Goal: Task Accomplishment & Management: Use online tool/utility

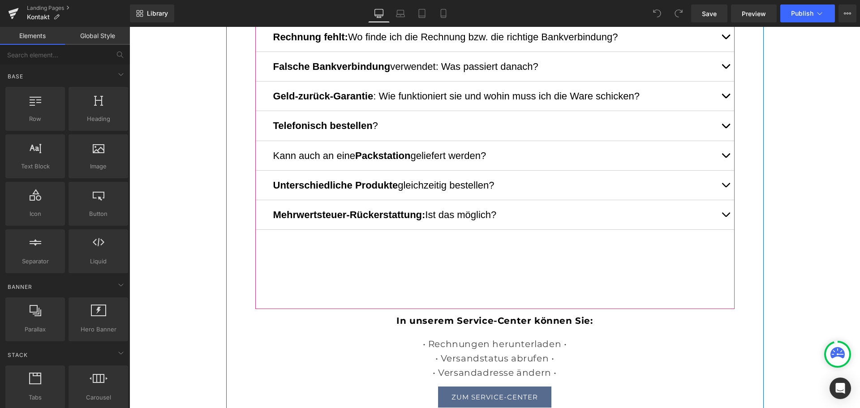
scroll to position [358, 0]
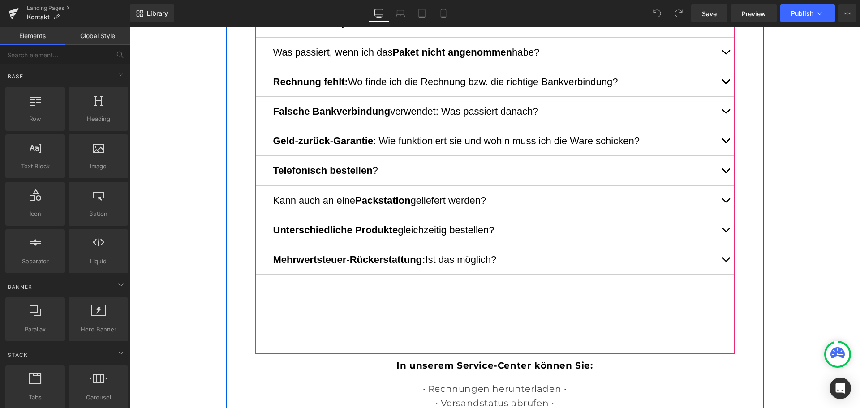
click at [722, 168] on button "button" at bounding box center [725, 170] width 18 height 29
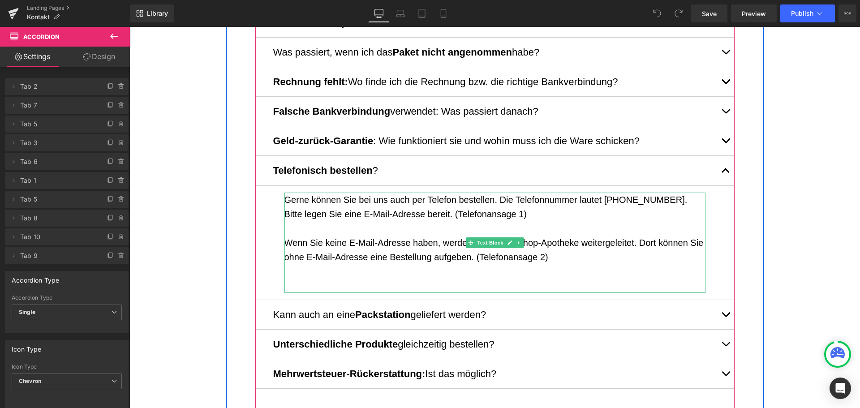
click at [523, 241] on p "Wenn Sie keine E-Mail-Adresse haben, werden Sie an die Shop-Apotheke weitergele…" at bounding box center [494, 249] width 421 height 29
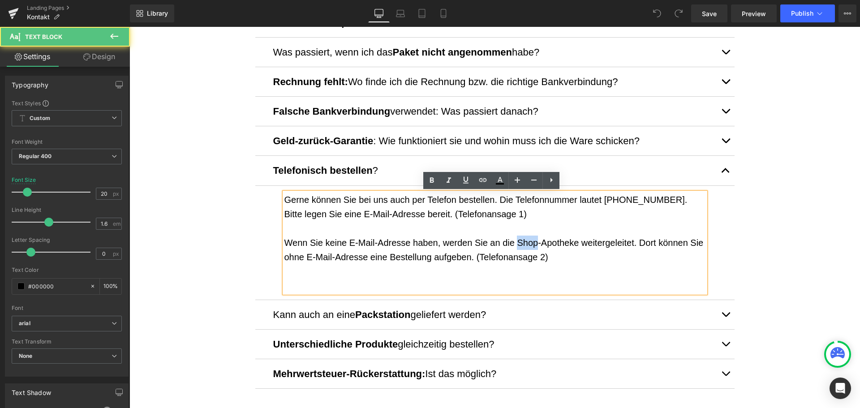
click at [523, 241] on p "Wenn Sie keine E-Mail-Adresse haben, werden Sie an die Shop-Apotheke weitergele…" at bounding box center [494, 249] width 421 height 29
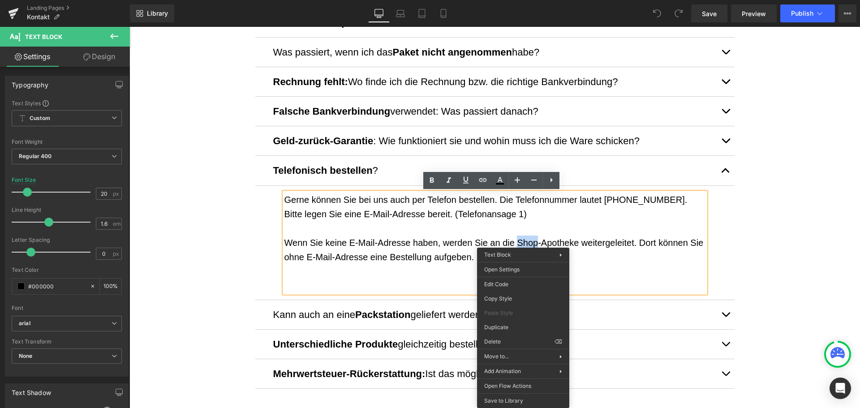
click at [523, 241] on p "Wenn Sie keine E-Mail-Adresse haben, werden Sie an die Shop-Apotheke weitergele…" at bounding box center [494, 249] width 421 height 29
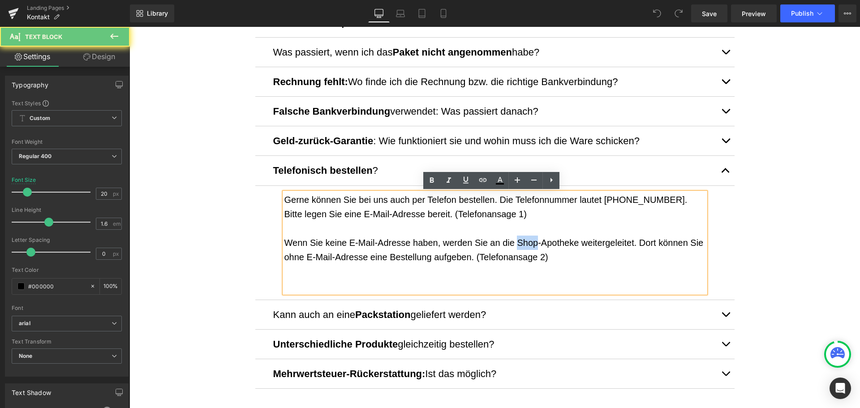
click at [523, 241] on p "Wenn Sie keine E-Mail-Adresse haben, werden Sie an die Shop-Apotheke weitergele…" at bounding box center [494, 249] width 421 height 29
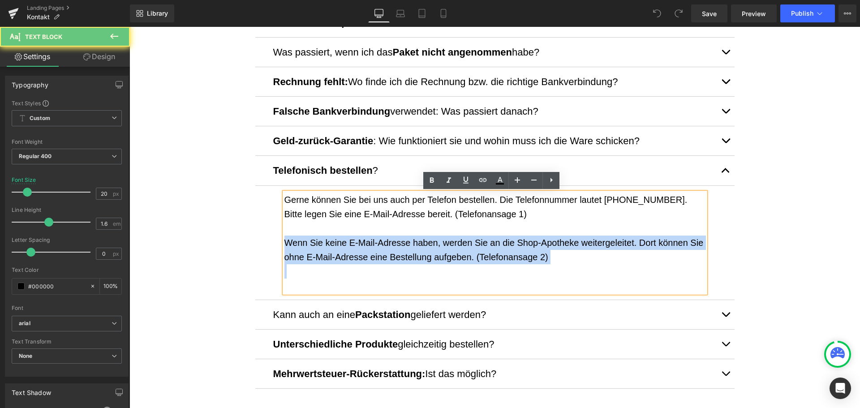
click at [523, 241] on p "Wenn Sie keine E-Mail-Adresse haben, werden Sie an die Shop-Apotheke weitergele…" at bounding box center [494, 249] width 421 height 29
click at [522, 243] on p "Wenn Sie keine E-Mail-Adresse haben, werden Sie an die Shop-Apotheke weitergele…" at bounding box center [494, 249] width 421 height 29
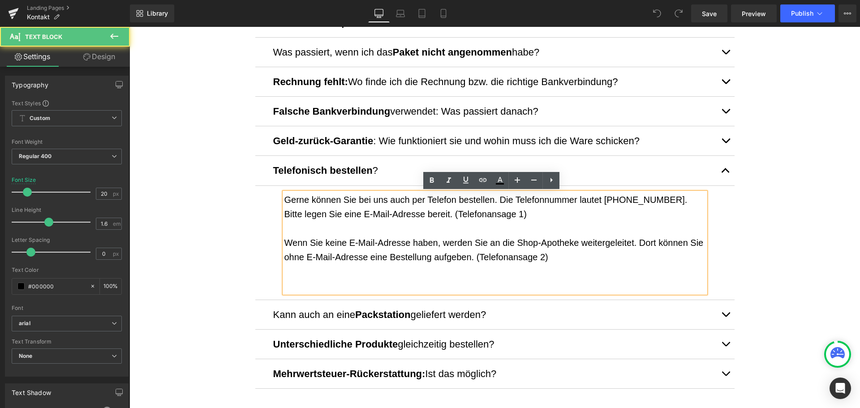
click at [519, 245] on p "Wenn Sie keine E-Mail-Adresse haben, werden Sie an die Shop-Apotheke weitergele…" at bounding box center [494, 249] width 421 height 29
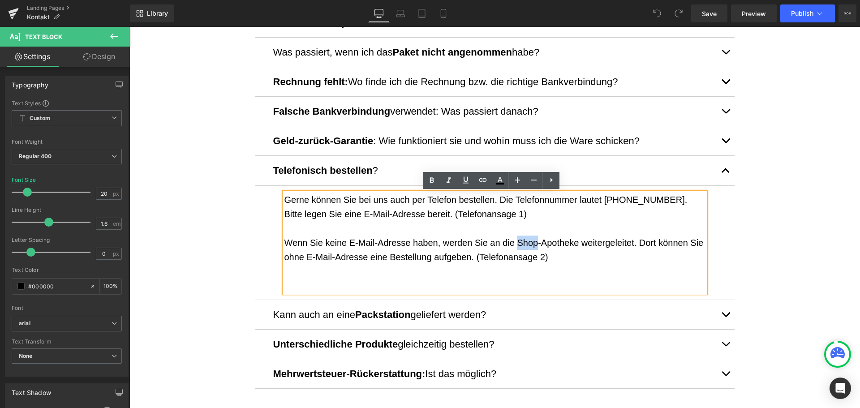
click at [519, 245] on p "Wenn Sie keine E-Mail-Adresse haben, werden Sie an die Shop-Apotheke weitergele…" at bounding box center [494, 249] width 421 height 29
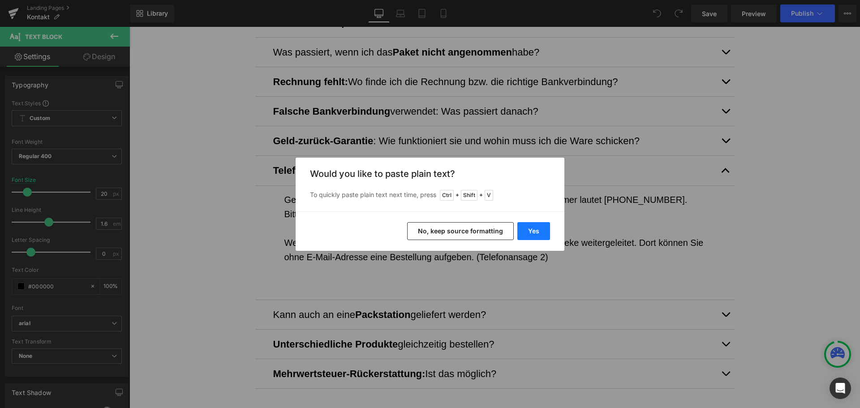
click at [539, 236] on button "Yes" at bounding box center [533, 231] width 33 height 18
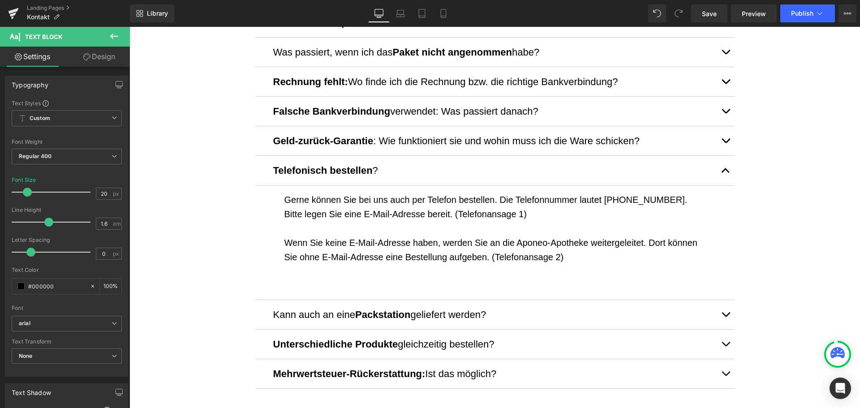
click at [790, 24] on div "Library Desktop Desktop Laptop Tablet Mobile Save Preview Publish Scheduled Vie…" at bounding box center [495, 13] width 730 height 27
click at [789, 19] on button "Publish" at bounding box center [807, 13] width 55 height 18
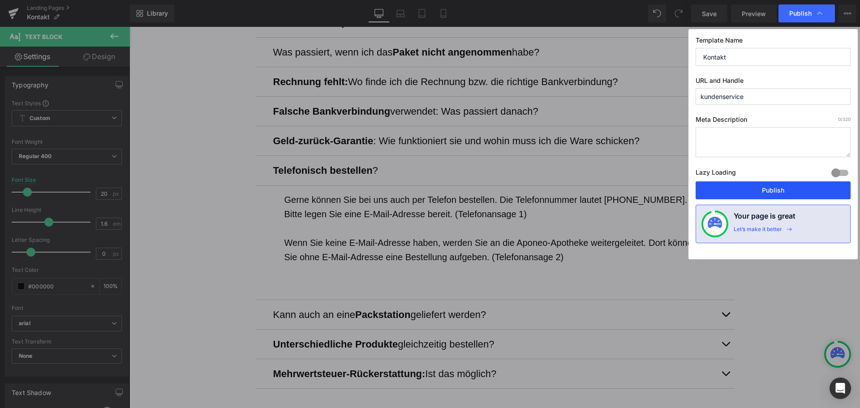
drag, startPoint x: 782, startPoint y: 193, endPoint x: 652, endPoint y: 165, distance: 133.3
click at [782, 193] on button "Publish" at bounding box center [772, 190] width 155 height 18
